Goal: Information Seeking & Learning: Learn about a topic

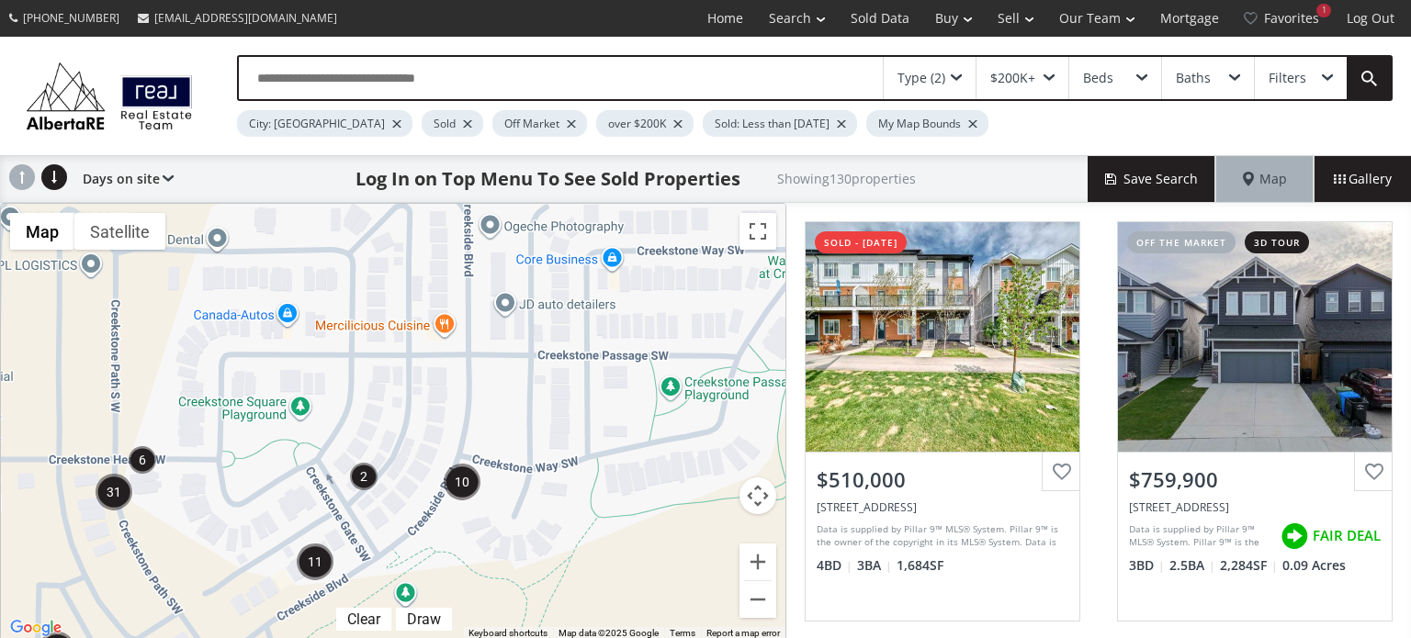
drag, startPoint x: 697, startPoint y: 350, endPoint x: 480, endPoint y: 604, distance: 334.2
click at [480, 604] on div "To navigate, press the arrow keys. $689K+ $689K+ $785K $716K+ $716K+ $792K+ $79…" at bounding box center [393, 422] width 784 height 436
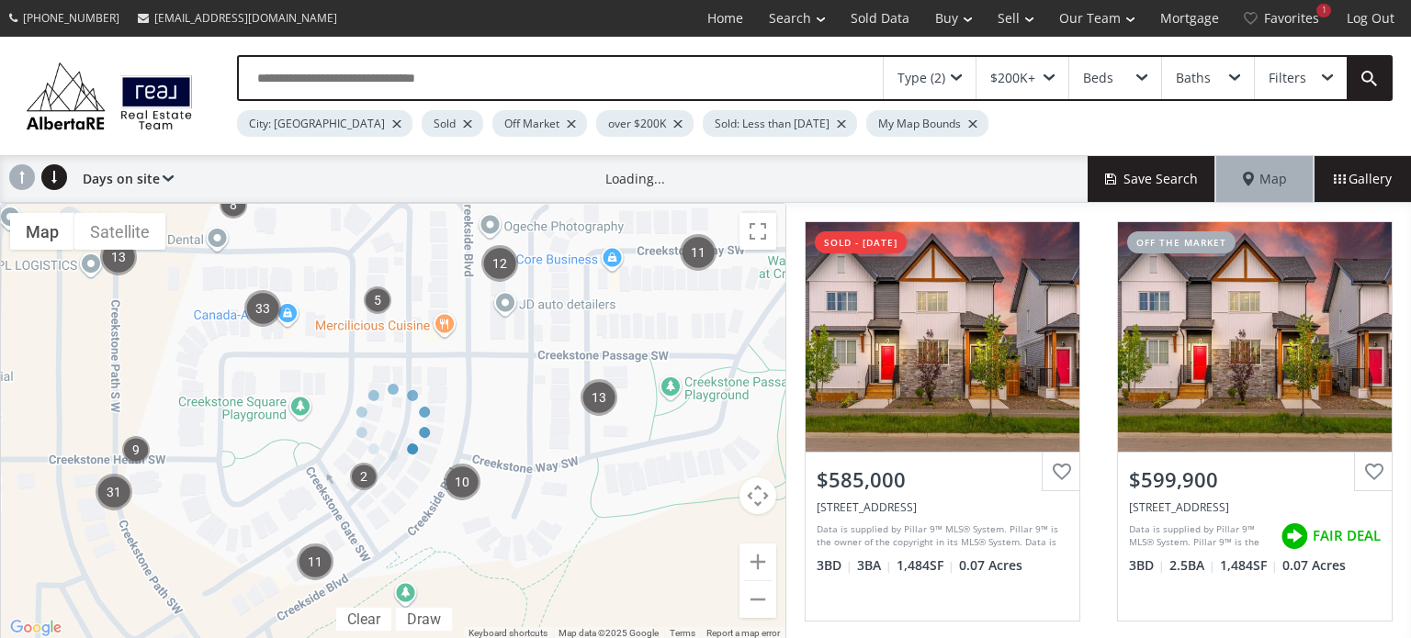
drag, startPoint x: 693, startPoint y: 354, endPoint x: 533, endPoint y: 459, distance: 192.3
click at [533, 459] on div at bounding box center [393, 422] width 786 height 438
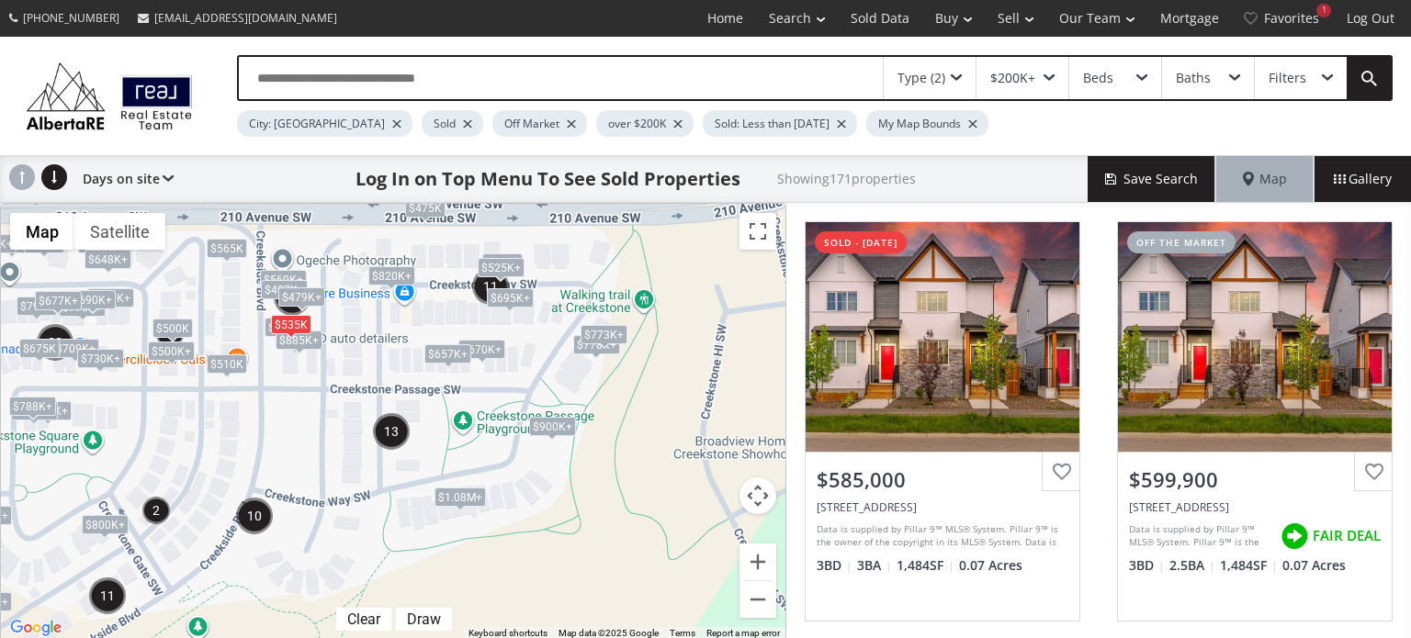
drag, startPoint x: 735, startPoint y: 277, endPoint x: 525, endPoint y: 312, distance: 212.3
click at [525, 312] on div "To navigate, press the arrow keys. $510K+ $585K+ $585K+ $760K $709K+ $695K+ $51…" at bounding box center [393, 422] width 784 height 436
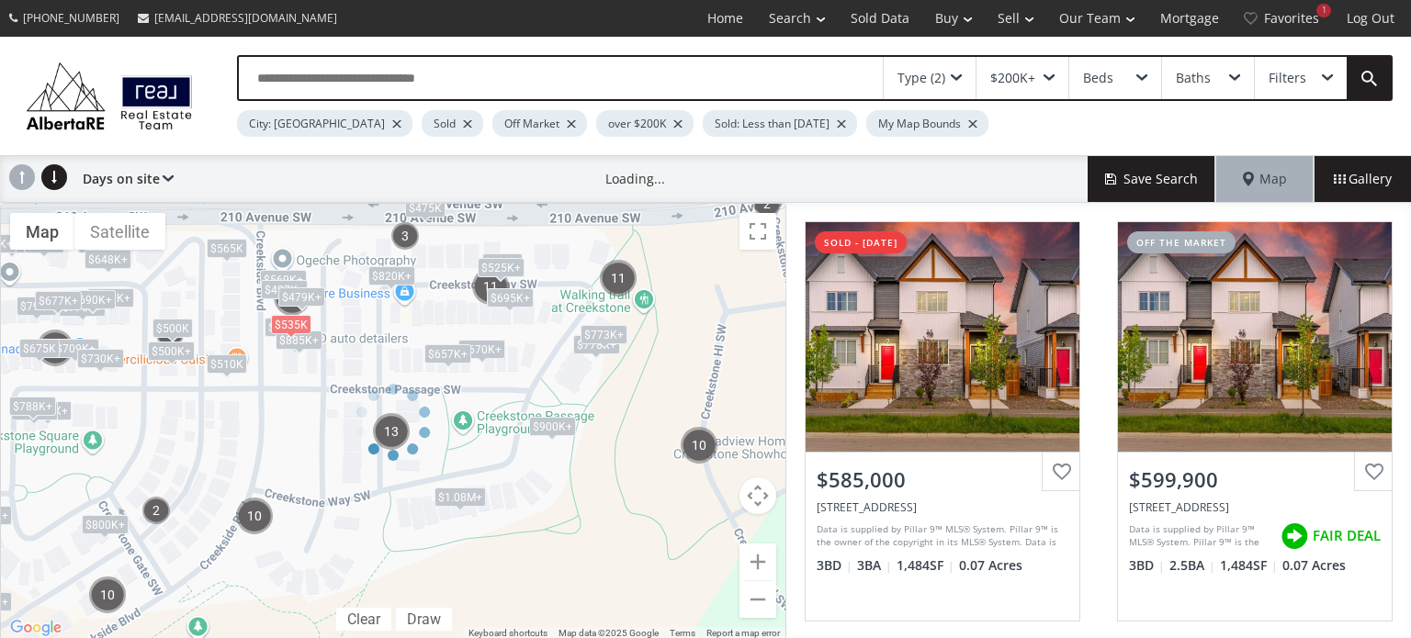
drag, startPoint x: 524, startPoint y: 329, endPoint x: 462, endPoint y: 381, distance: 80.8
click at [462, 381] on div at bounding box center [393, 422] width 786 height 438
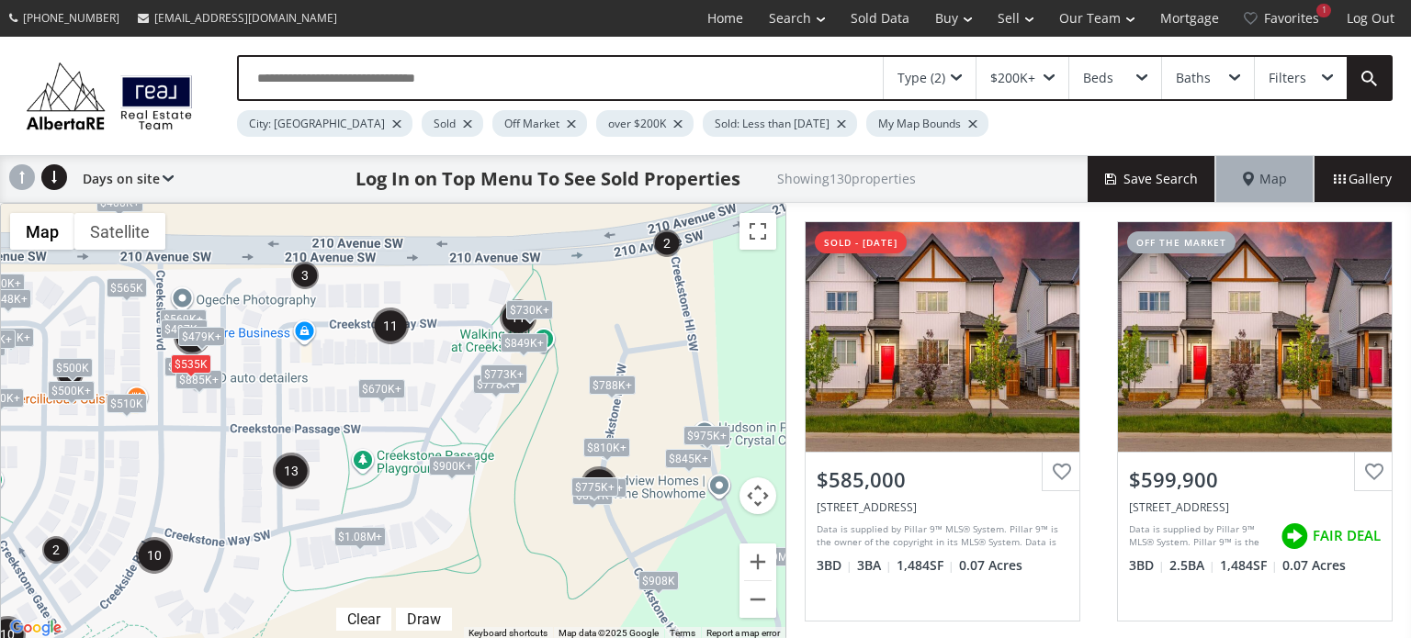
drag, startPoint x: 539, startPoint y: 324, endPoint x: 436, endPoint y: 364, distance: 110.2
click at [436, 364] on div "To navigate, press the arrow keys. $585K+ $585K+ $780K+ $709K+ $709K+ $450K $1.…" at bounding box center [393, 422] width 784 height 436
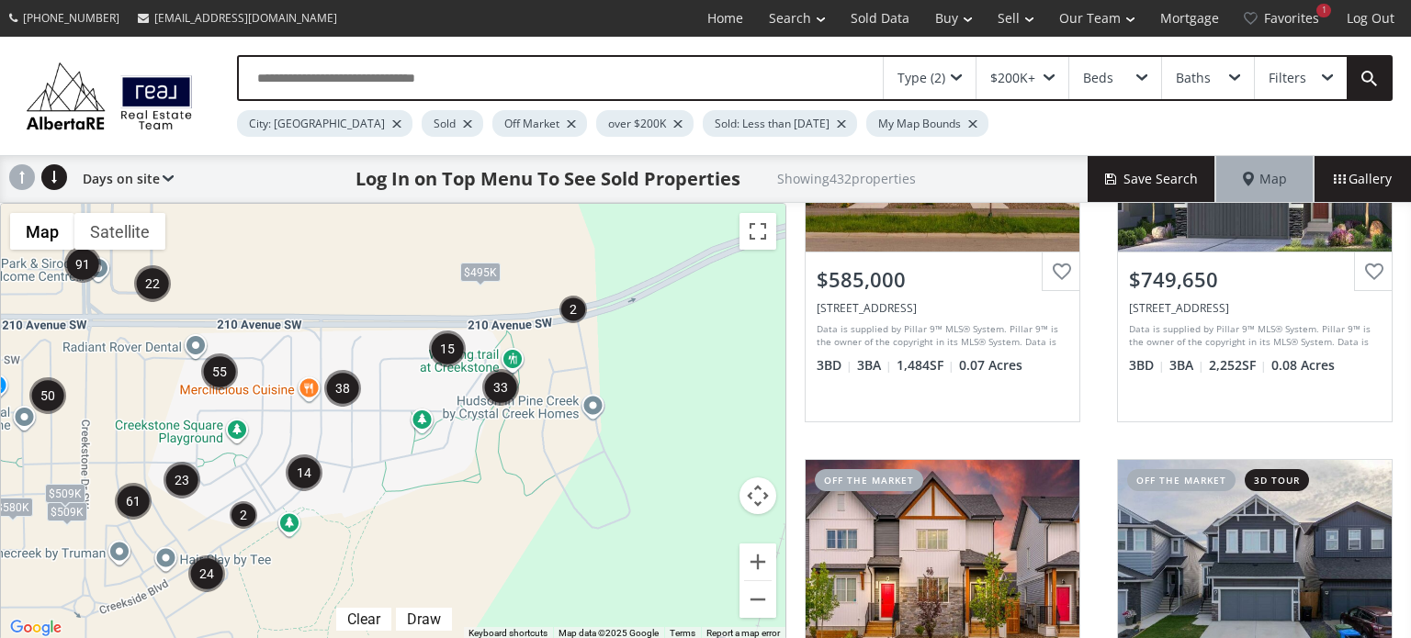
scroll to position [192, 0]
